Goal: Find specific page/section: Find specific page/section

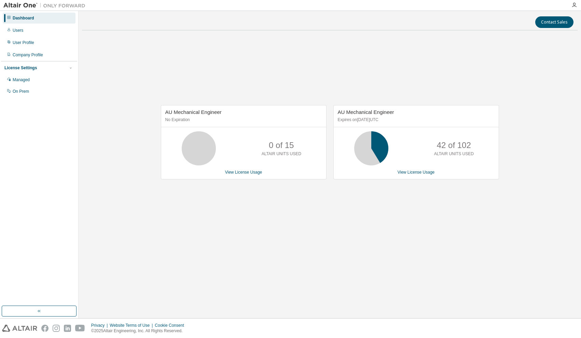
click at [339, 250] on div "AU Mechanical Engineer No Expiration 0 of 15 ALTAIR UNITS USED View License Usa…" at bounding box center [329, 146] width 495 height 220
